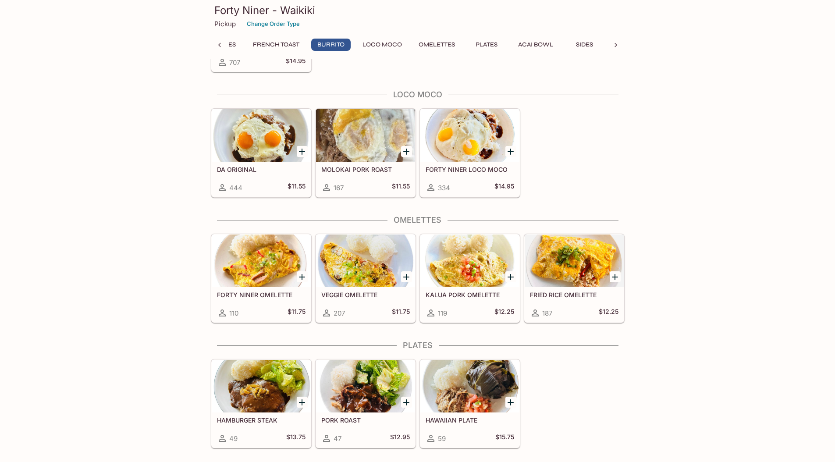
scroll to position [697, 0]
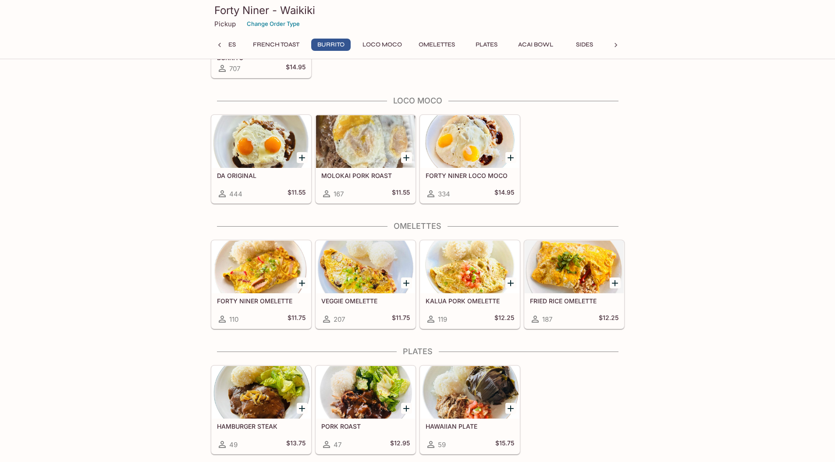
click at [469, 147] on div at bounding box center [469, 141] width 99 height 53
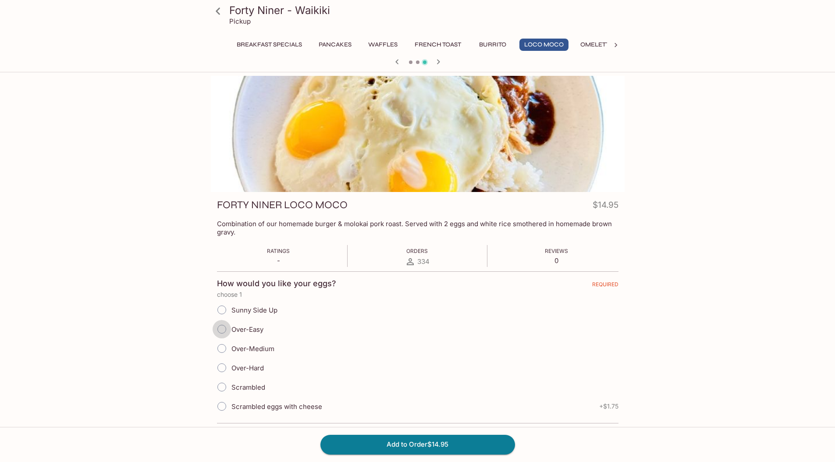
click at [219, 334] on input "Over-Easy" at bounding box center [222, 329] width 18 height 18
radio input "true"
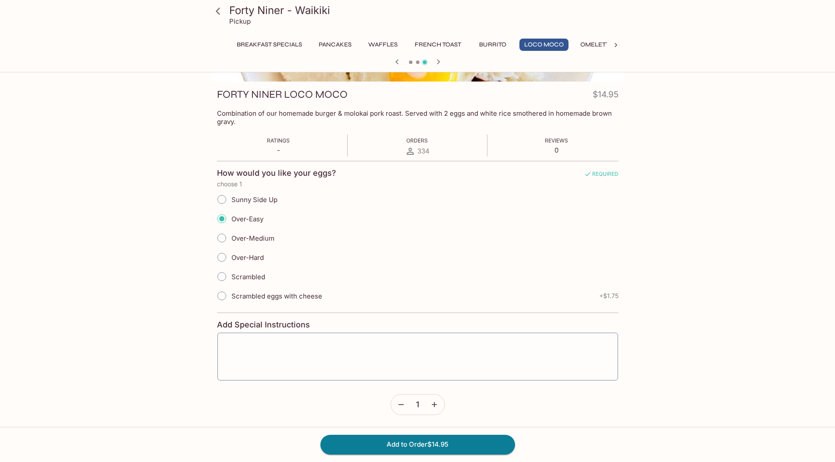
scroll to position [111, 0]
click at [423, 455] on div "Add to Order $14.95" at bounding box center [417, 444] width 835 height 35
click at [423, 451] on button "Add to Order $14.95" at bounding box center [417, 444] width 195 height 19
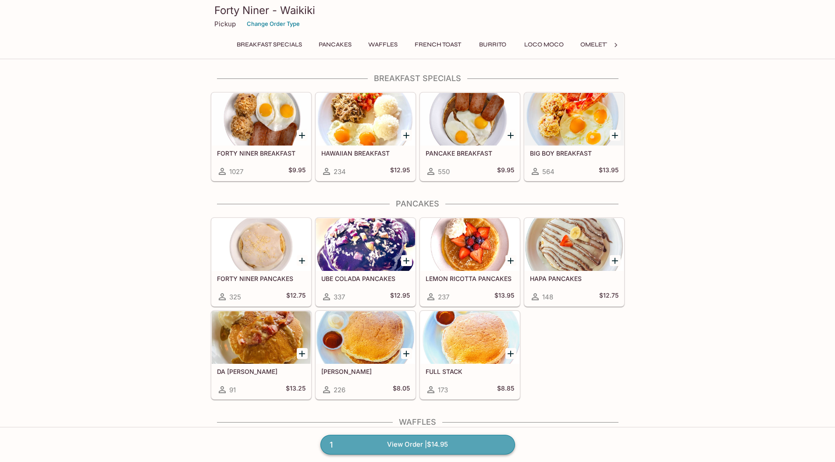
click at [407, 447] on link "1 View Order | $14.95" at bounding box center [417, 444] width 195 height 19
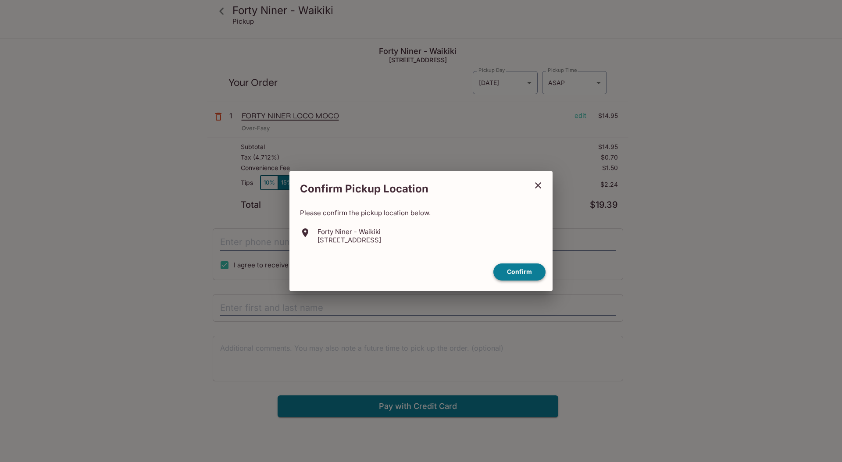
click at [524, 272] on button "Confirm" at bounding box center [519, 271] width 52 height 17
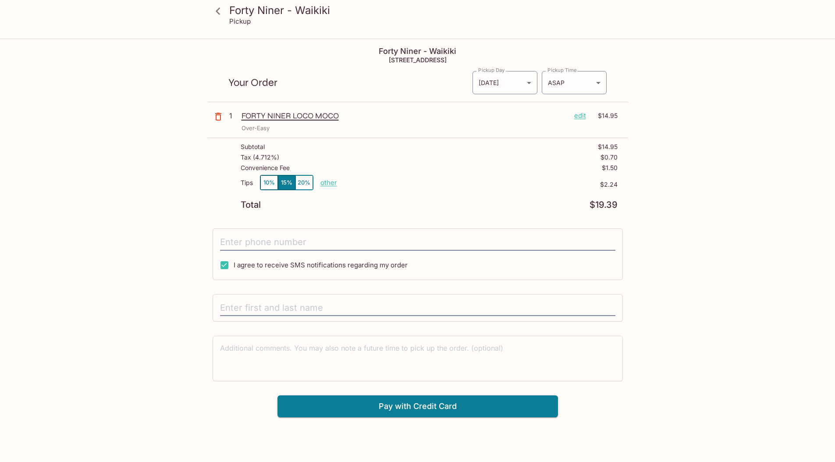
click at [323, 185] on p "other" at bounding box center [328, 182] width 17 height 8
drag, startPoint x: 367, startPoint y: 182, endPoint x: 413, endPoint y: 182, distance: 45.6
click at [413, 182] on div "Tips 10% 15% 20% Done 2.24 $2.24" at bounding box center [429, 188] width 377 height 26
type input "0.00"
click at [296, 246] on input "tel" at bounding box center [417, 242] width 395 height 17
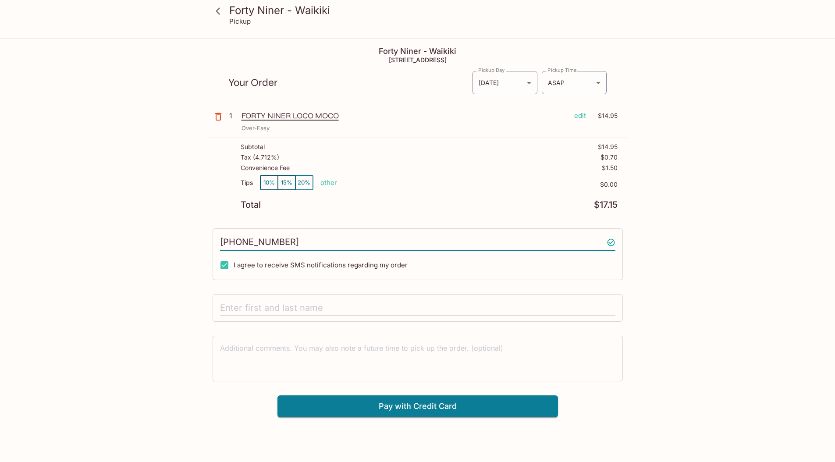
type input "[PHONE_NUMBER]"
click at [331, 309] on input "text" at bounding box center [417, 308] width 395 height 17
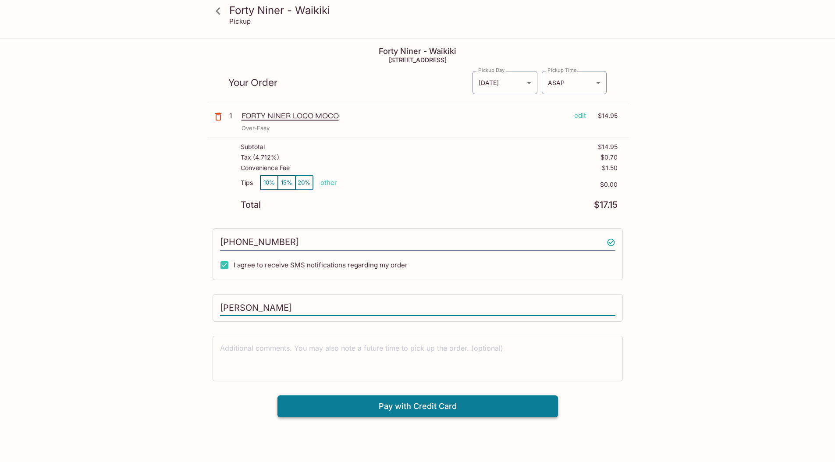
type input "[PERSON_NAME]"
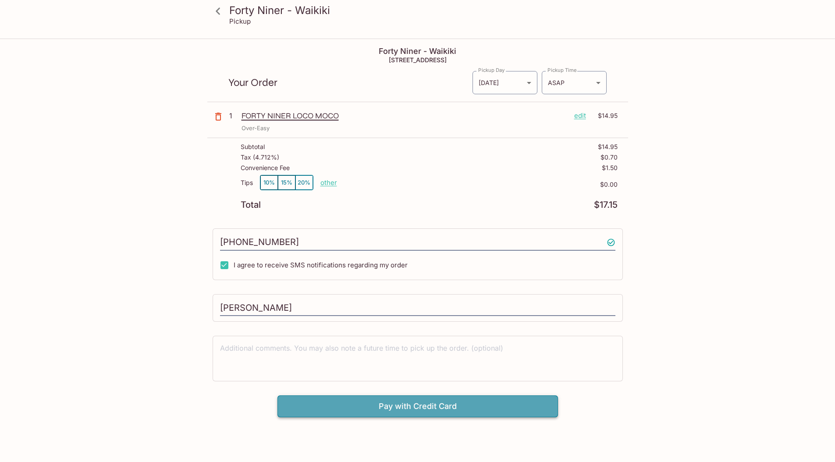
click at [444, 408] on button "Pay with Credit Card" at bounding box center [417, 406] width 281 height 22
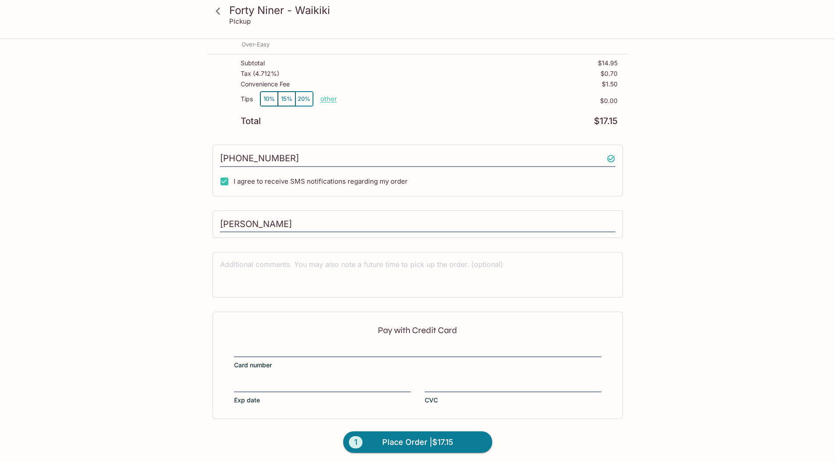
scroll to position [87, 0]
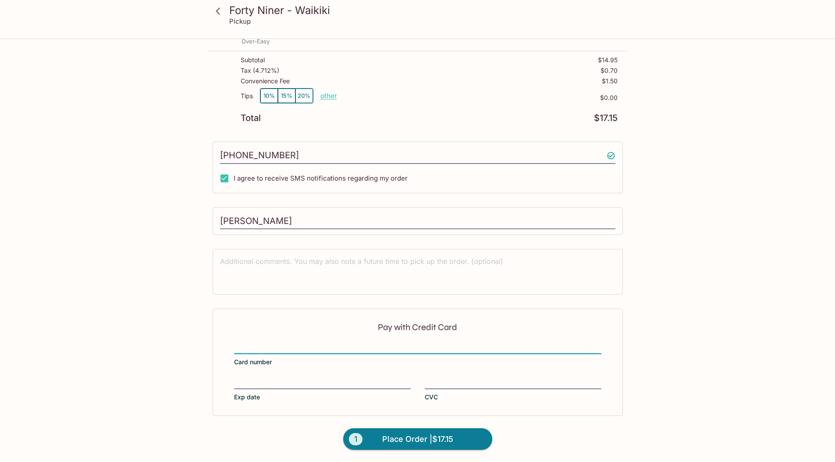
click at [0, 415] on com-1password-button at bounding box center [0, 415] width 0 height 0
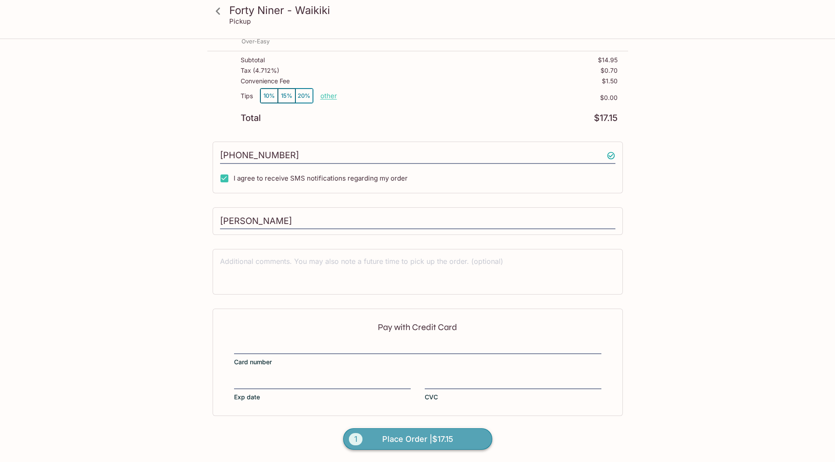
click at [424, 434] on span "Place Order | $17.15" at bounding box center [417, 439] width 71 height 14
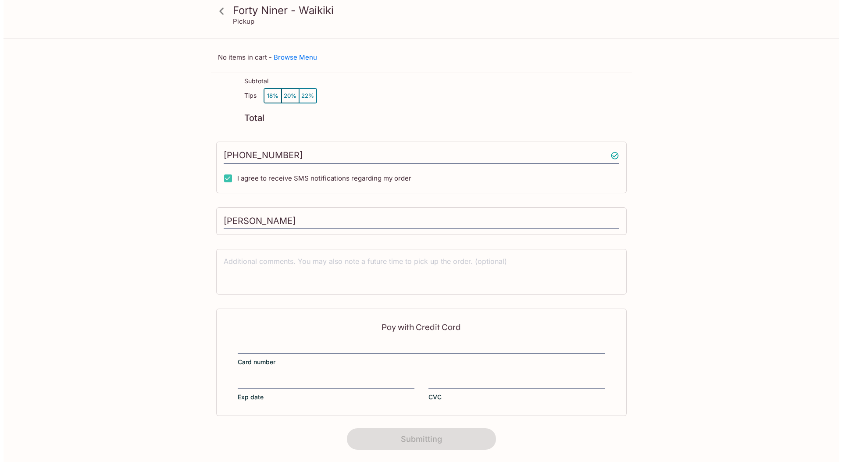
scroll to position [0, 0]
